Goal: Information Seeking & Learning: Learn about a topic

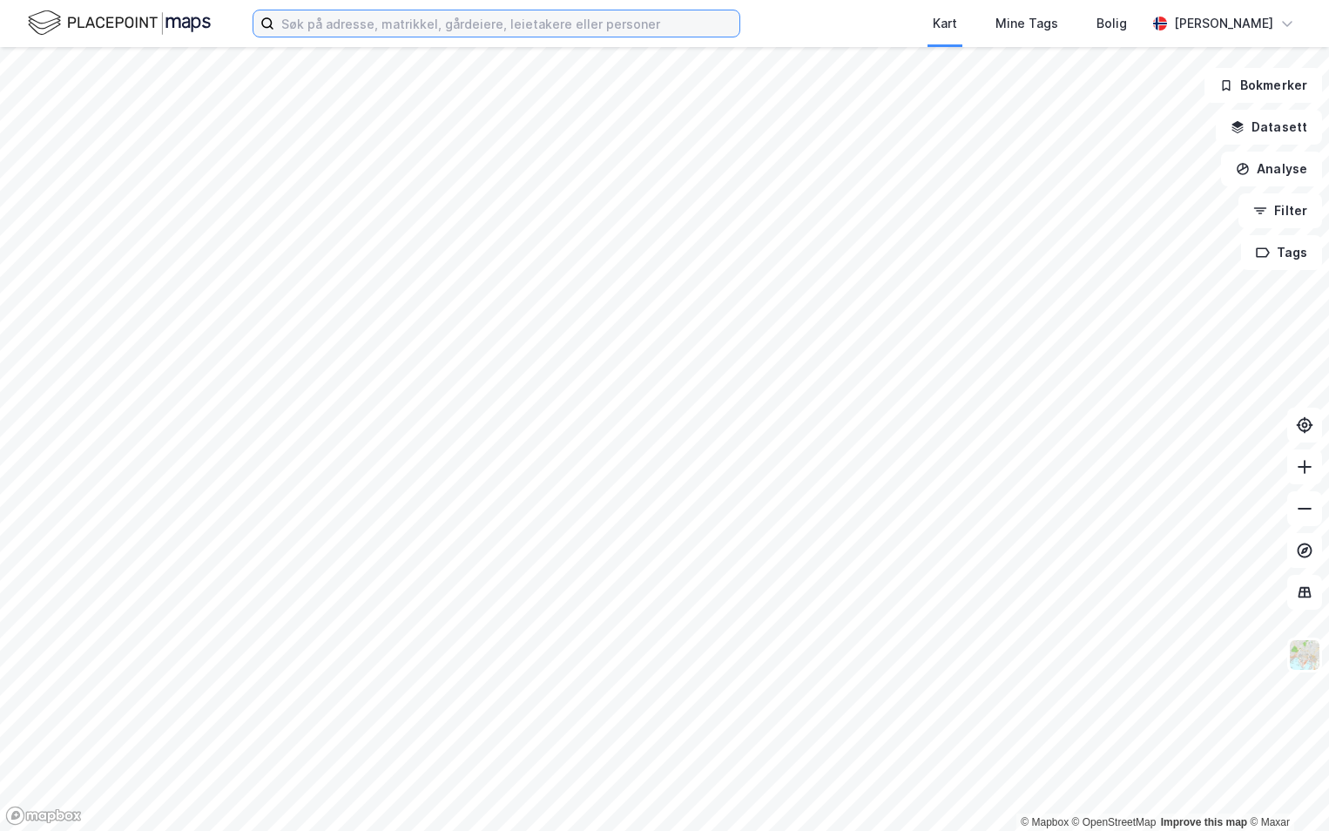
click at [341, 24] on input at bounding box center [506, 23] width 465 height 26
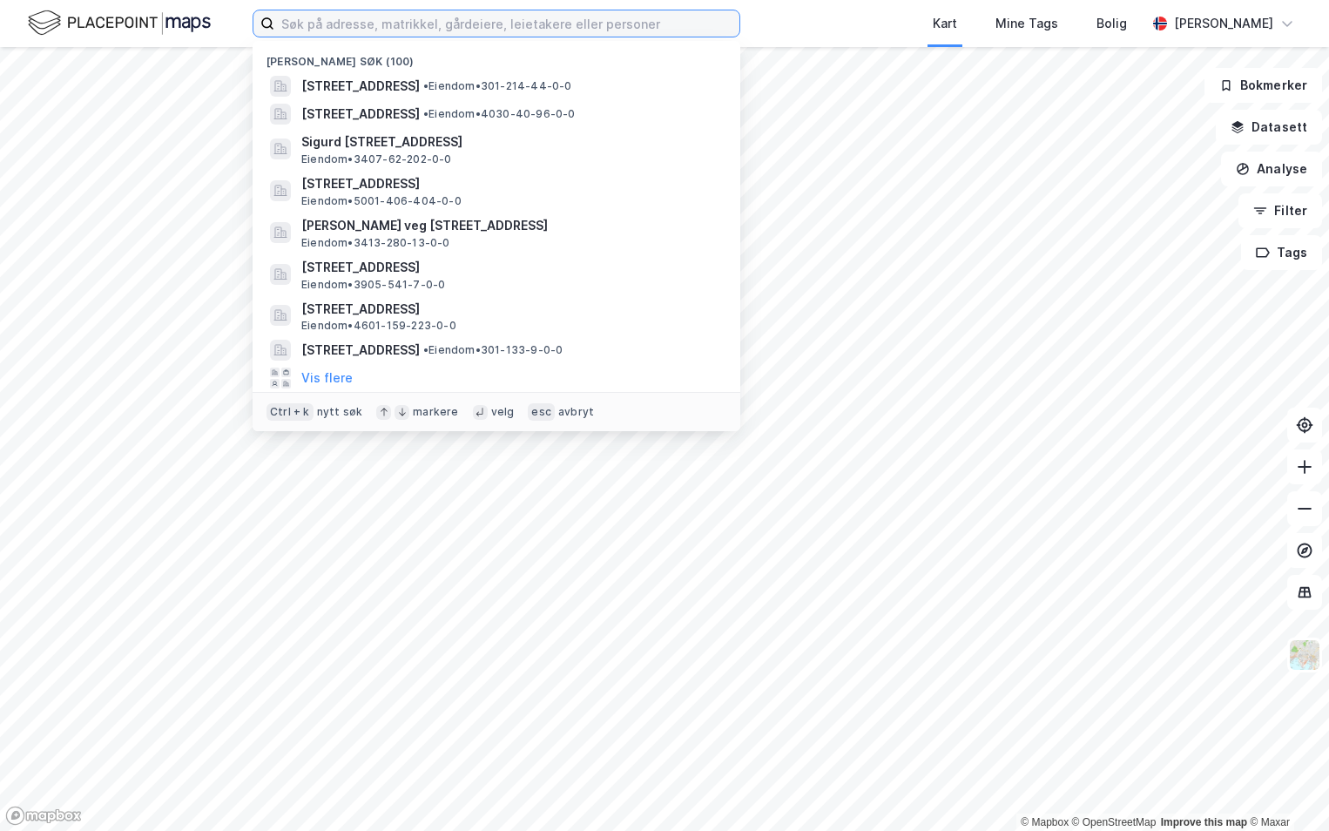
paste input "301-213/175/0/0"
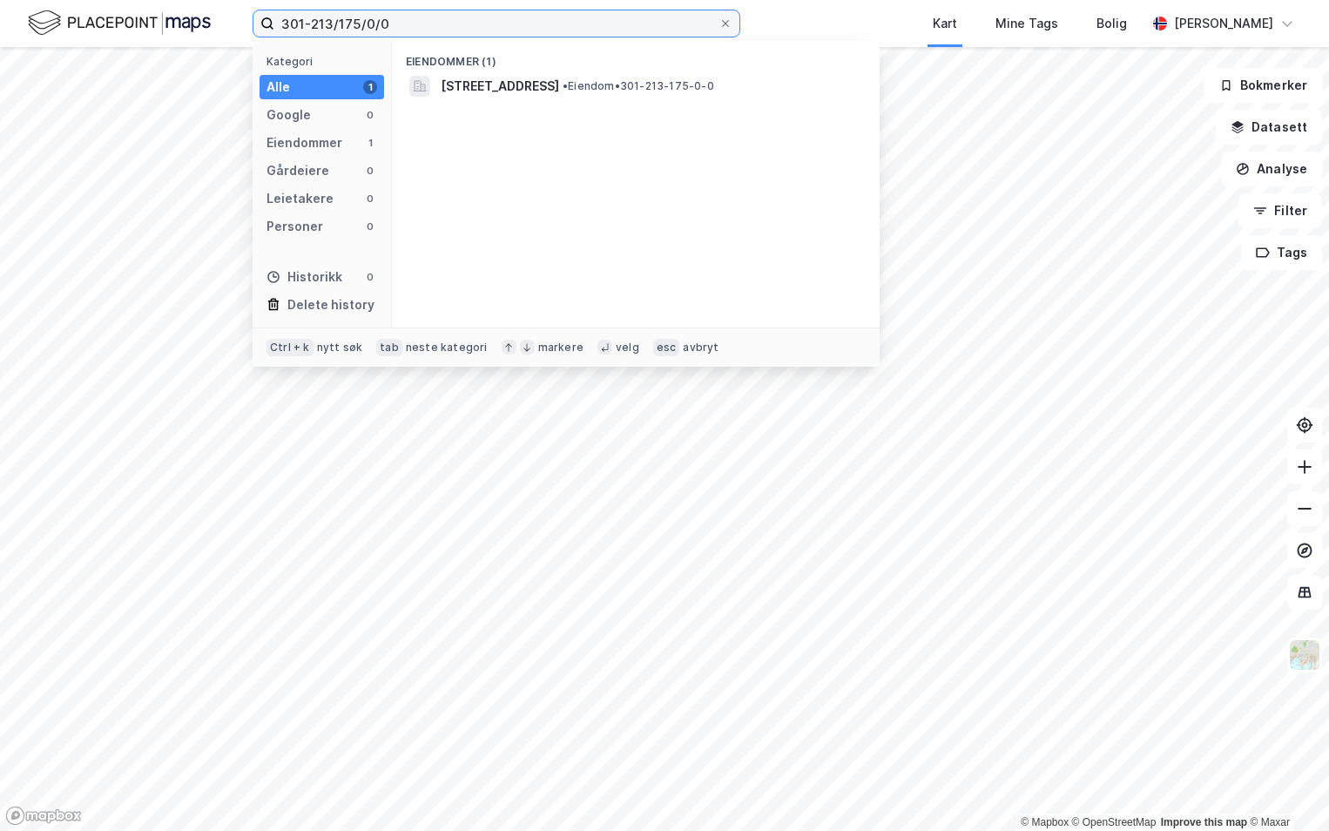
type input "301-213/175/0/0"
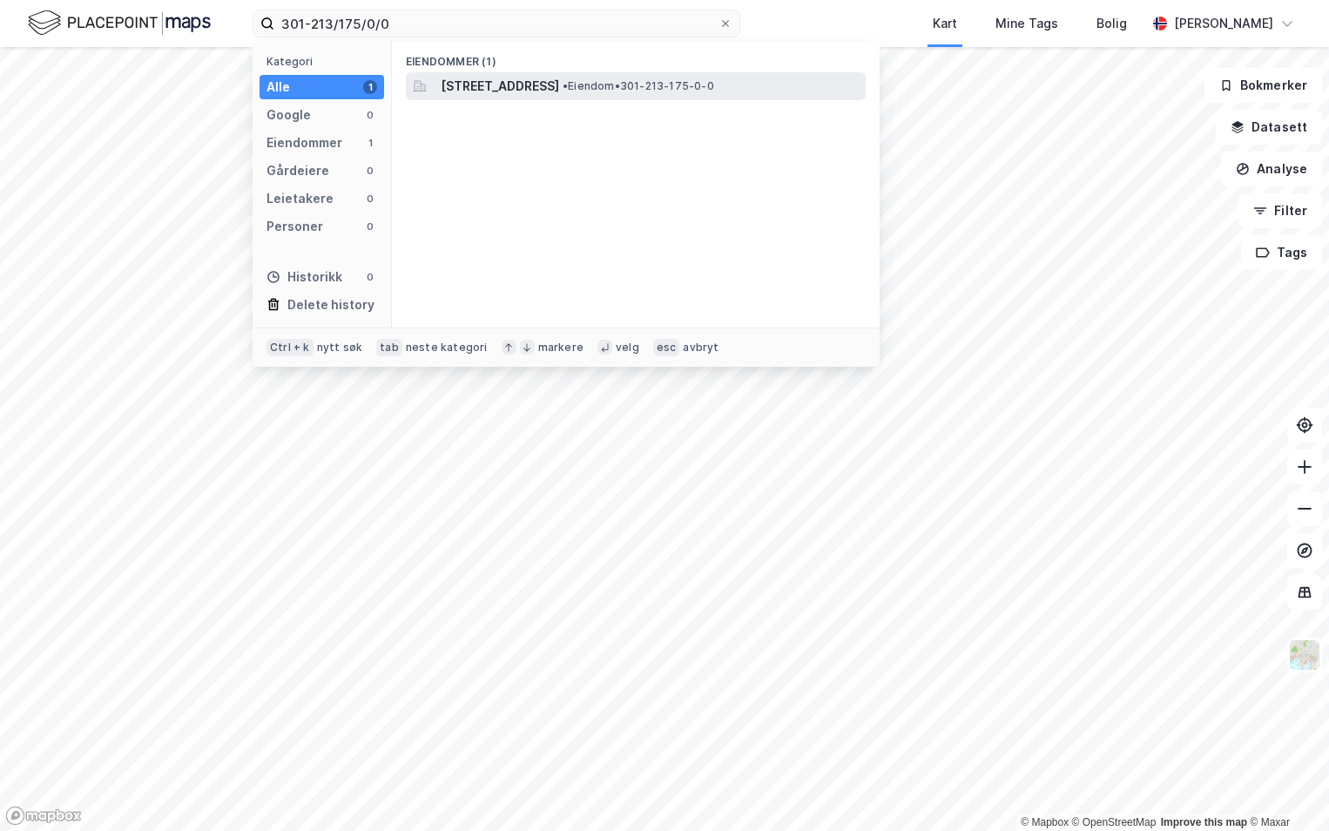
click at [559, 89] on span "[STREET_ADDRESS]" at bounding box center [500, 86] width 118 height 21
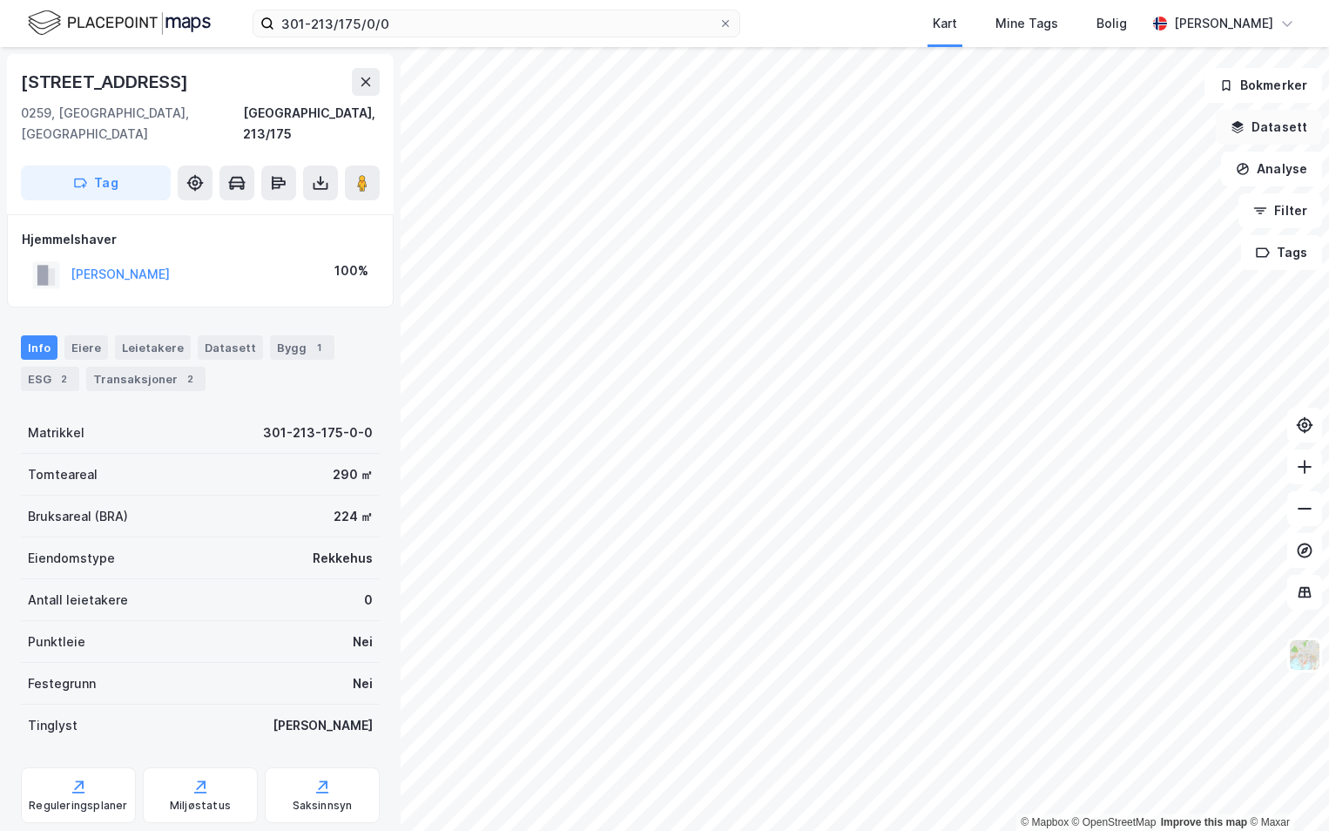
click at [1252, 128] on button "Datasett" at bounding box center [1268, 127] width 106 height 35
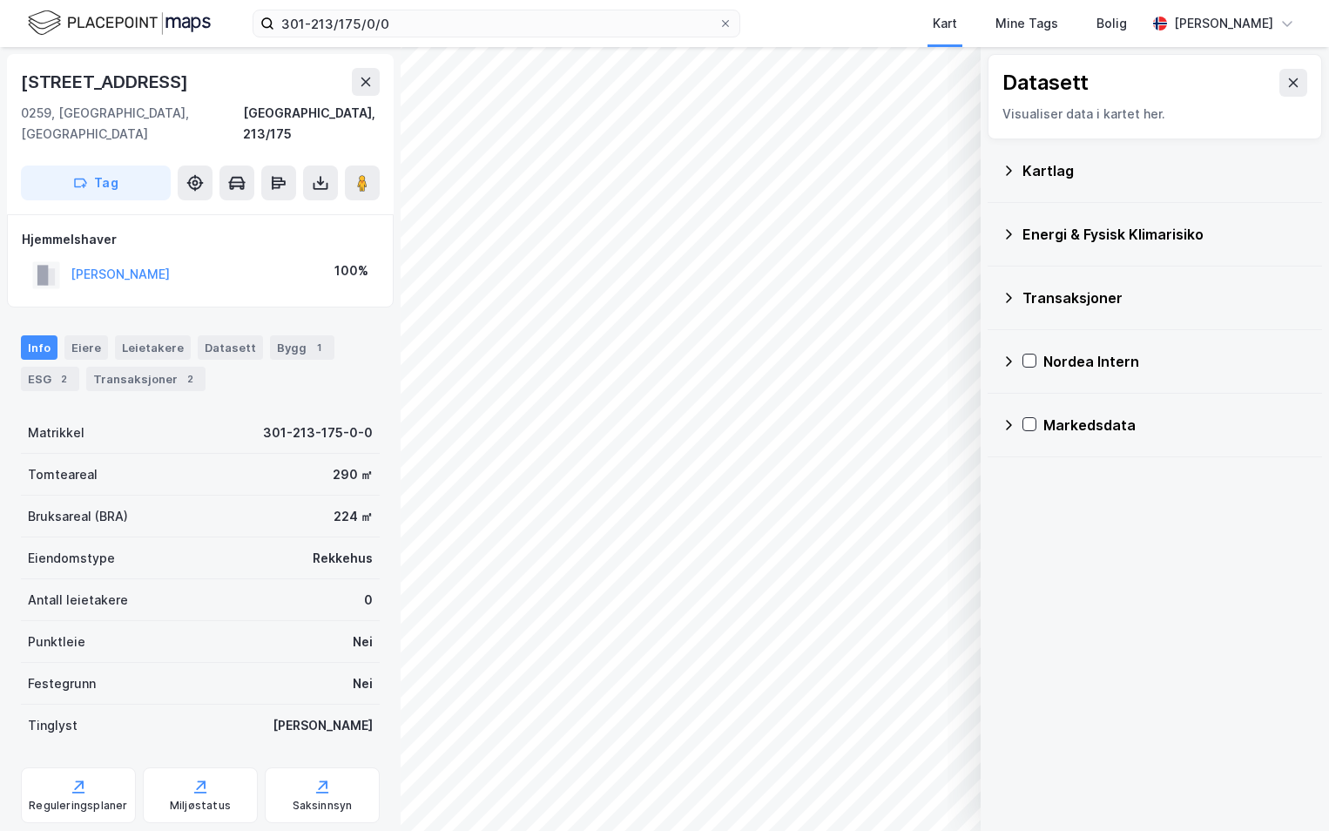
click at [1009, 165] on icon at bounding box center [1008, 171] width 14 height 14
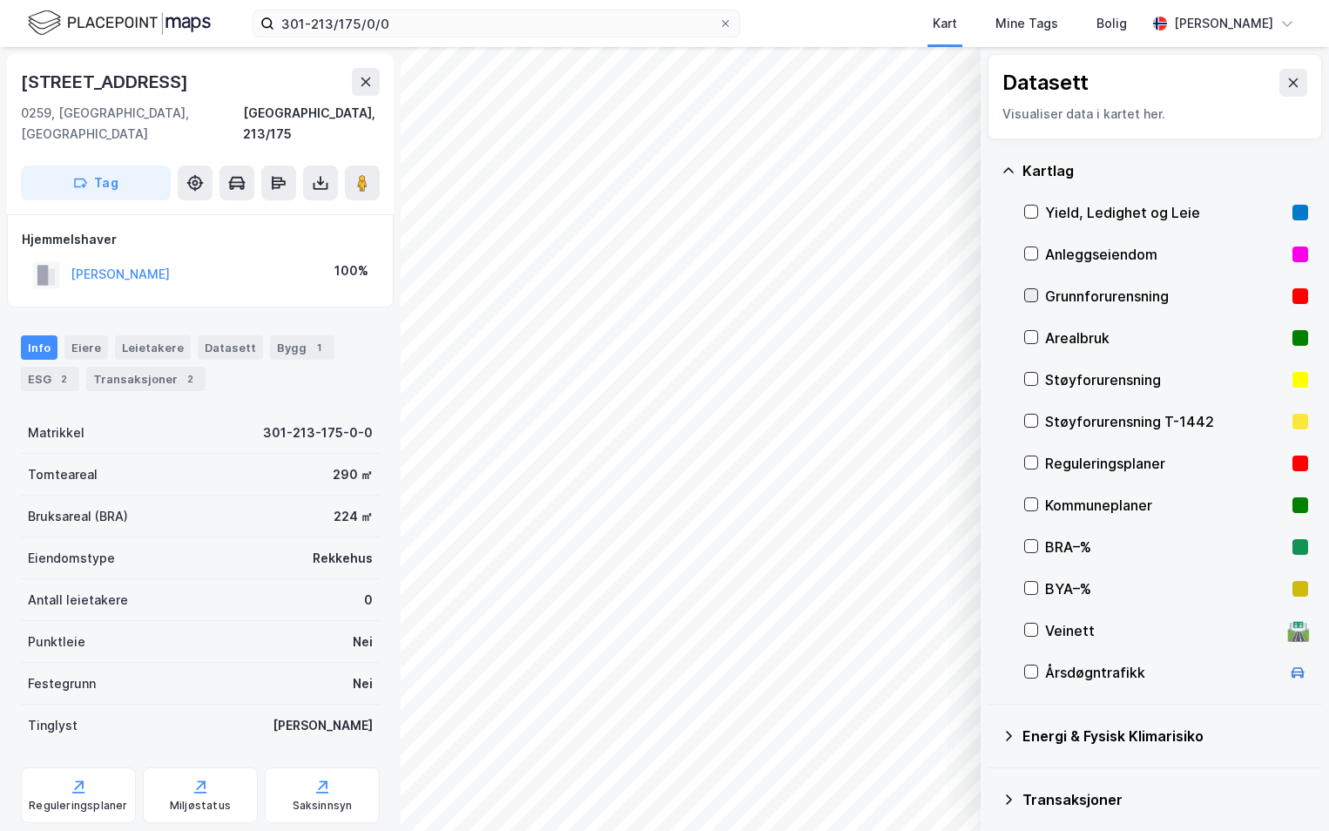
click at [1032, 295] on icon at bounding box center [1031, 295] width 12 height 12
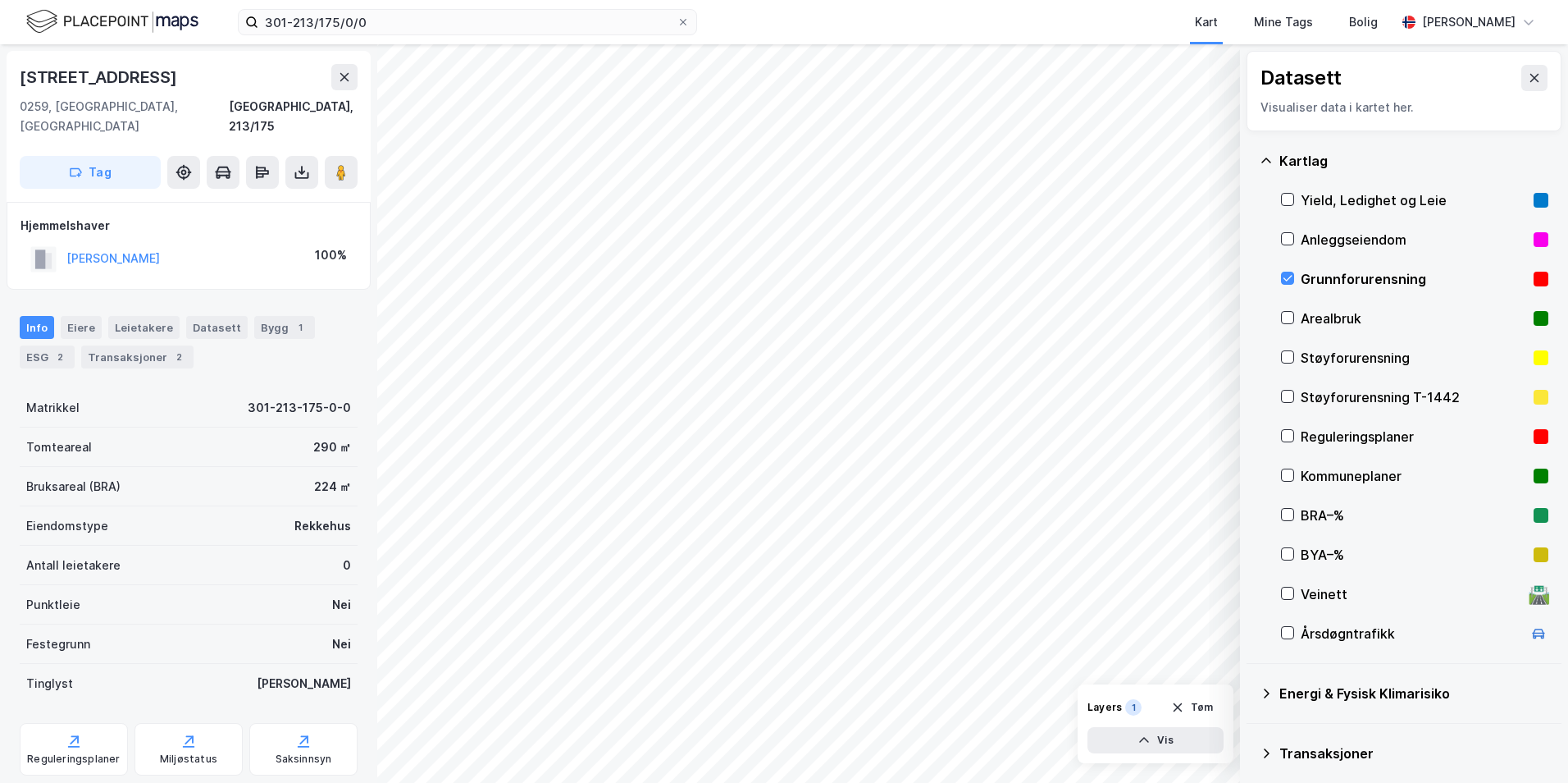
scroll to position [82, 0]
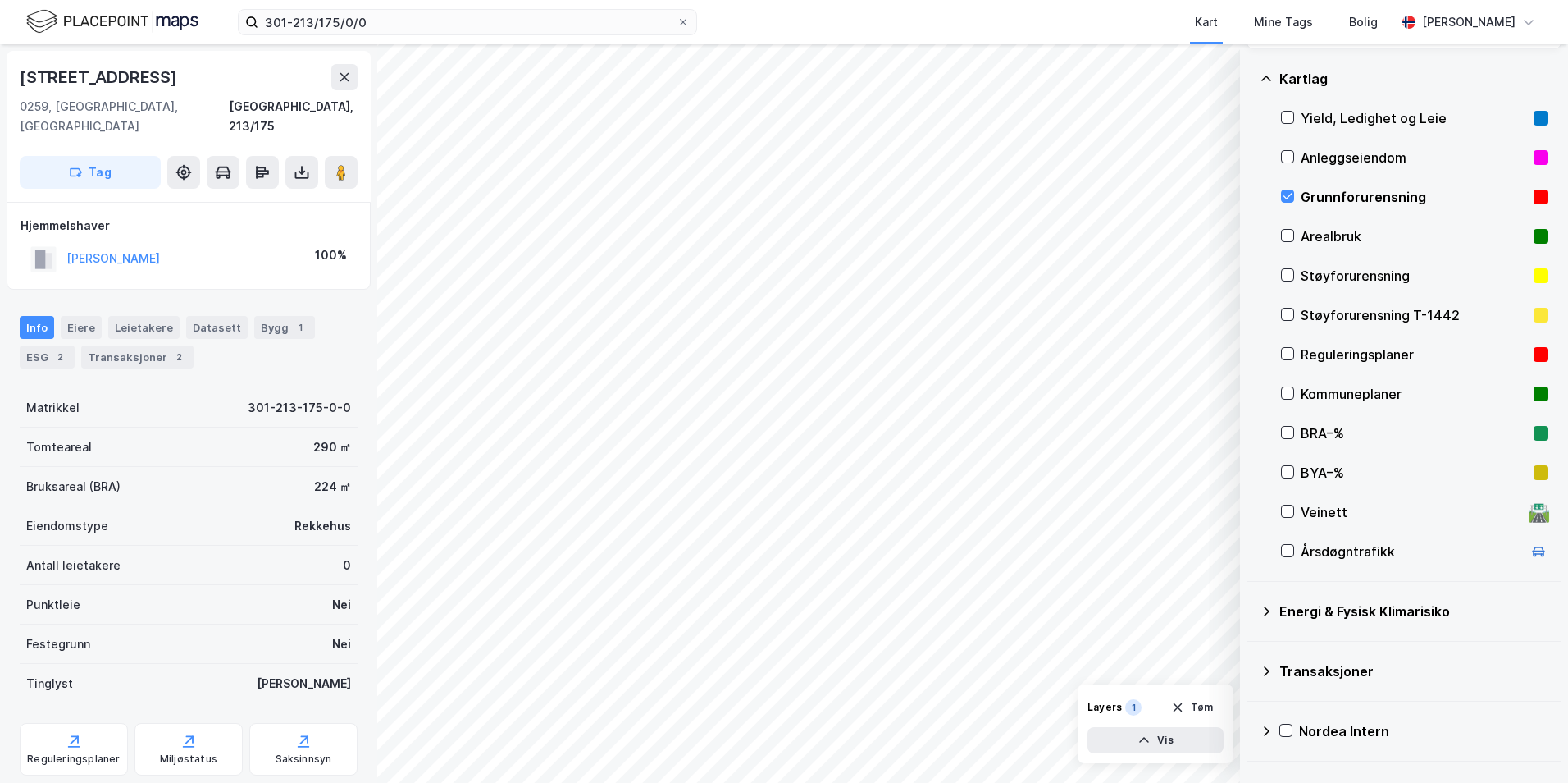
click at [1251, 606] on icon at bounding box center [1266, 612] width 13 height 13
click at [1251, 650] on icon at bounding box center [1308, 650] width 9 height 6
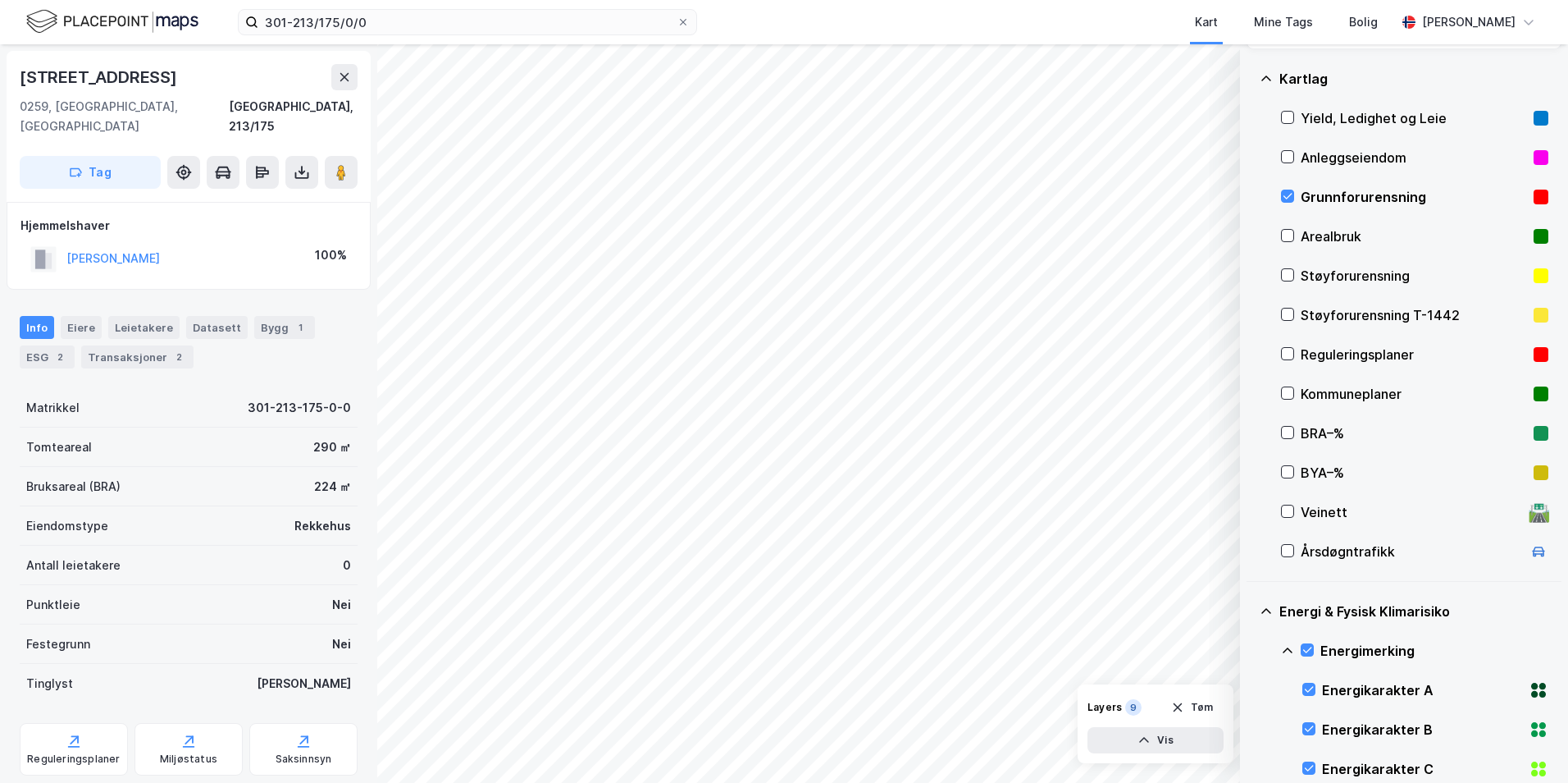
click at [1251, 648] on icon at bounding box center [1287, 650] width 13 height 13
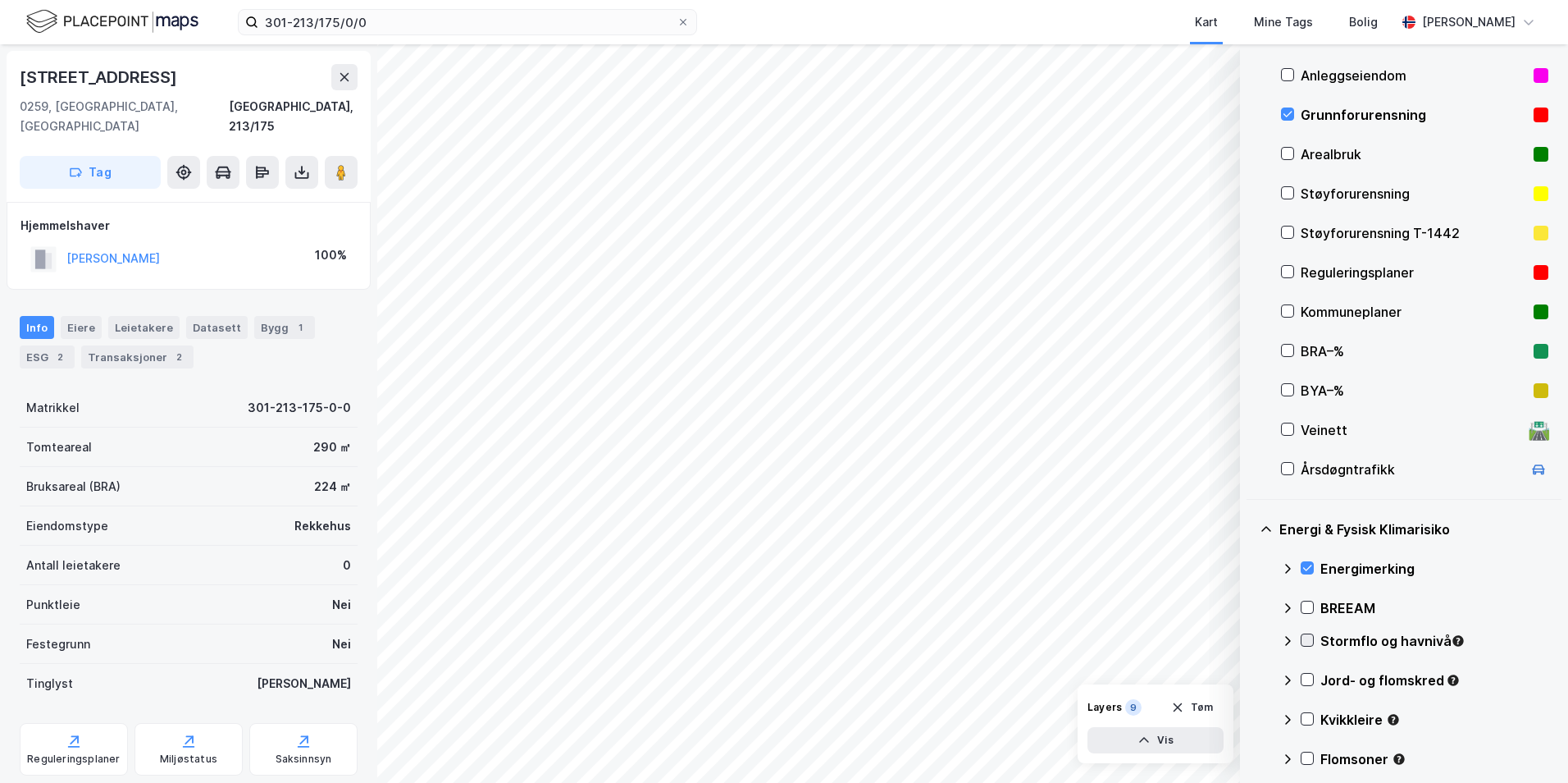
click at [1251, 636] on icon at bounding box center [1307, 640] width 11 height 11
click at [1251, 638] on icon at bounding box center [1287, 641] width 13 height 13
click at [1251, 682] on icon at bounding box center [1308, 679] width 9 height 6
click at [1251, 678] on icon at bounding box center [1287, 680] width 13 height 13
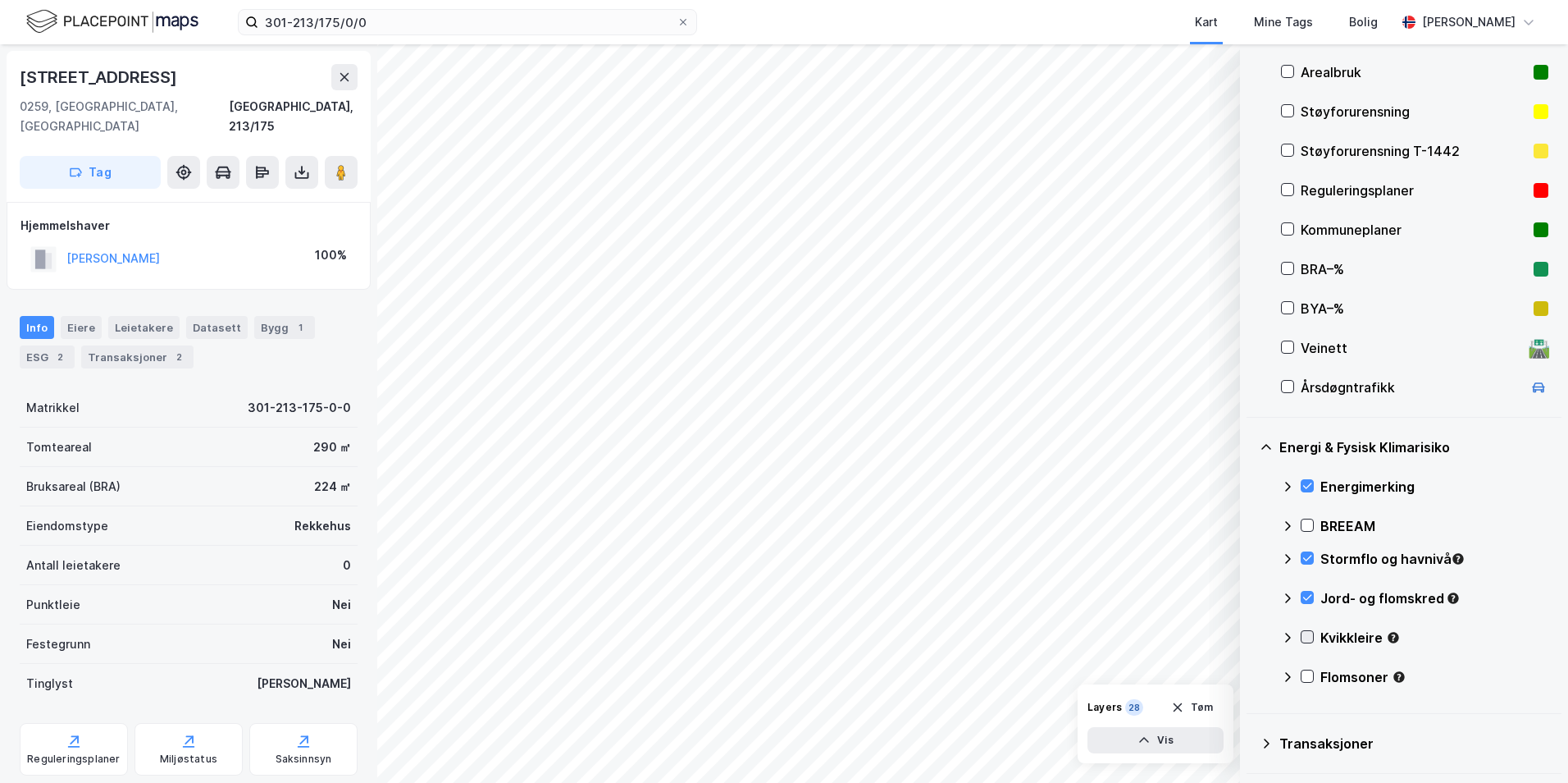
click at [1251, 638] on icon at bounding box center [1308, 637] width 9 height 6
click at [1251, 634] on icon at bounding box center [1287, 638] width 13 height 13
click at [1251, 677] on icon at bounding box center [1308, 677] width 9 height 6
click at [1251, 678] on icon at bounding box center [1287, 677] width 13 height 13
